Goal: Check status: Check status

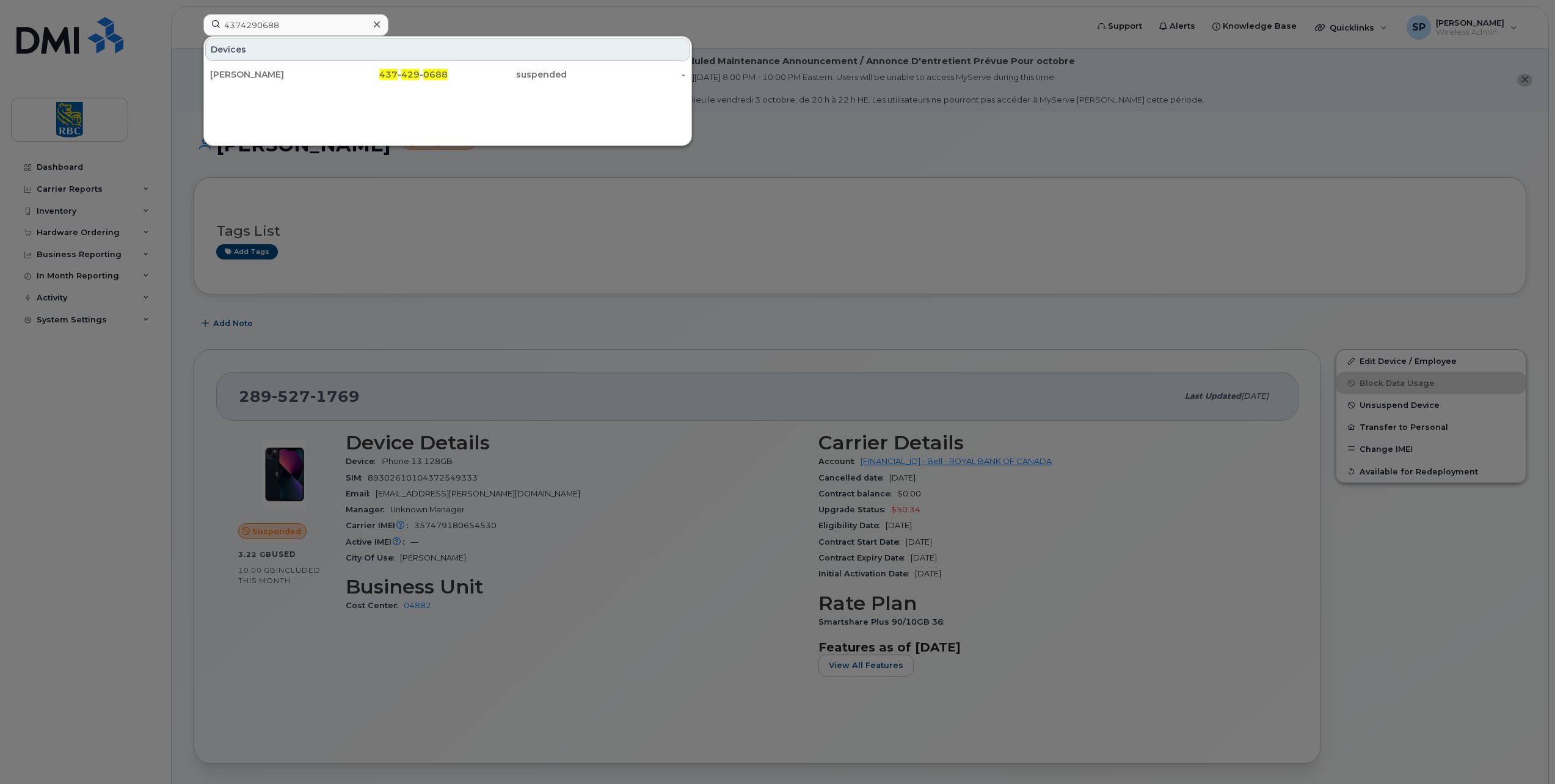
click at [254, 25] on input "4374290688" at bounding box center [296, 25] width 185 height 22
type input "3435982584"
click at [259, 72] on div "[PERSON_NAME]" at bounding box center [270, 75] width 119 height 12
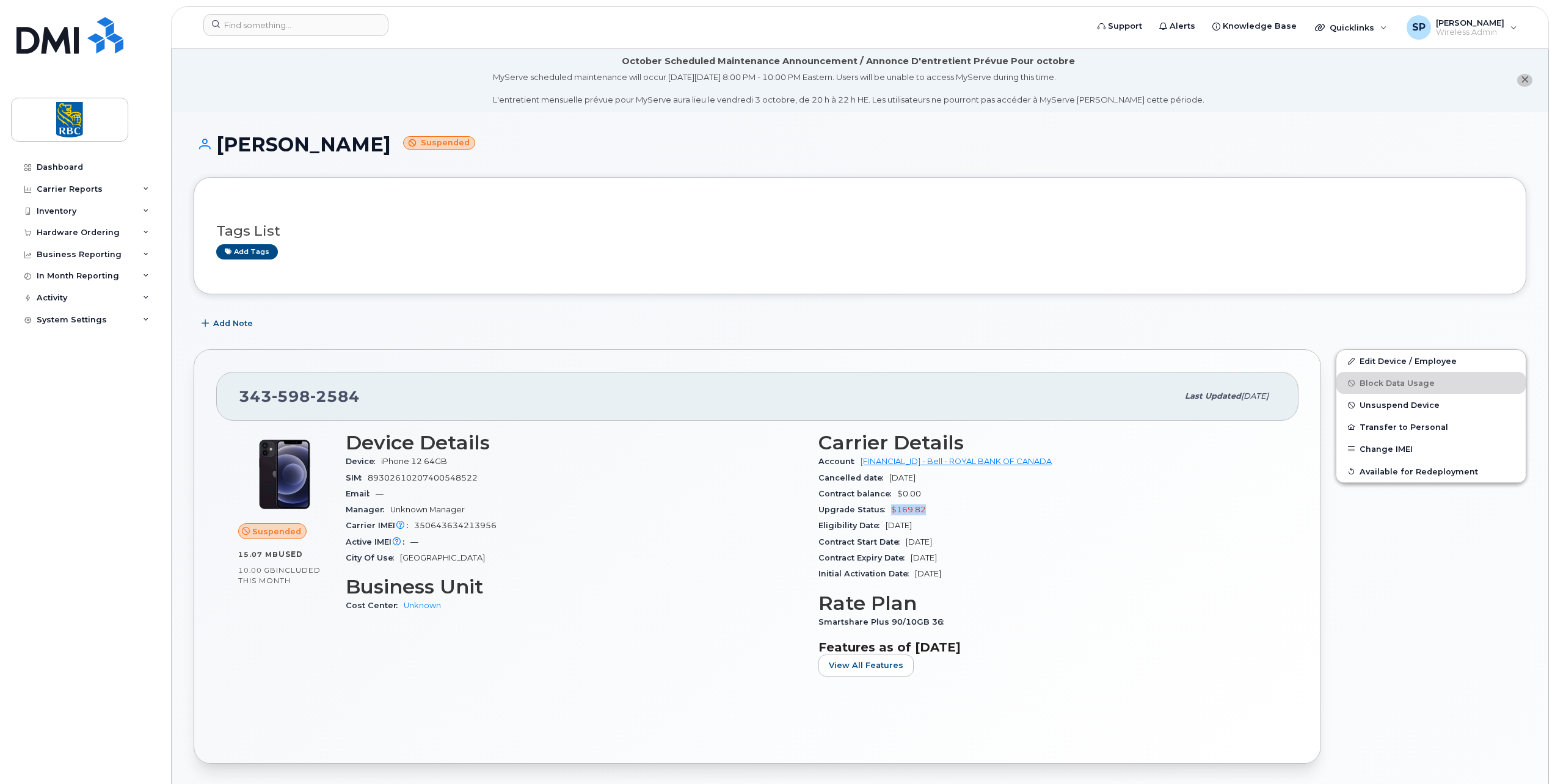
drag, startPoint x: 935, startPoint y: 509, endPoint x: 889, endPoint y: 507, distance: 46.0
click at [889, 507] on div "Upgrade Status $169.82" at bounding box center [1048, 509] width 458 height 16
copy span "$169.82"
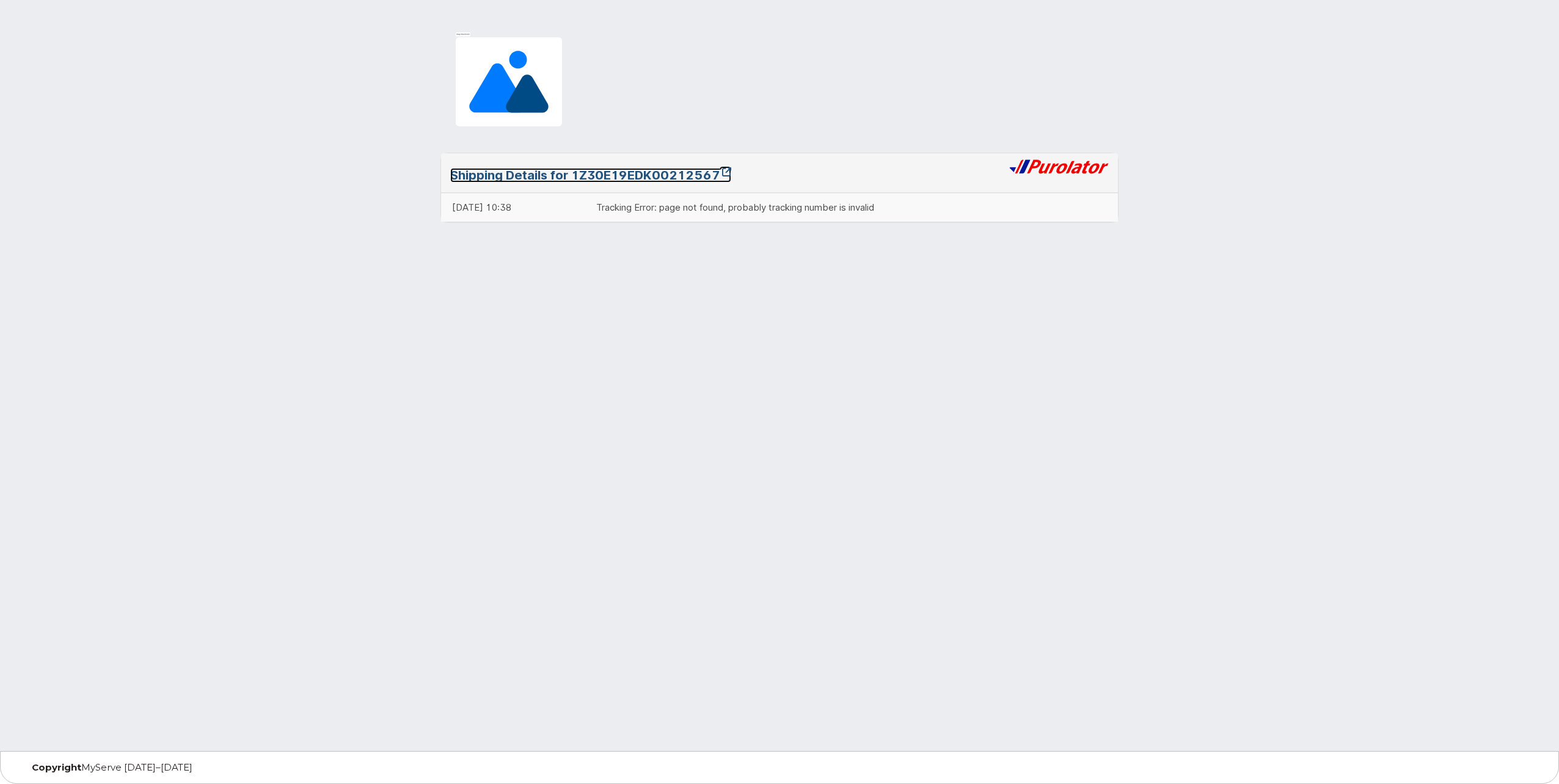
click at [631, 170] on link "Shipping Details for 1Z30E19EDK00212567" at bounding box center [590, 175] width 281 height 15
